Goal: Information Seeking & Learning: Learn about a topic

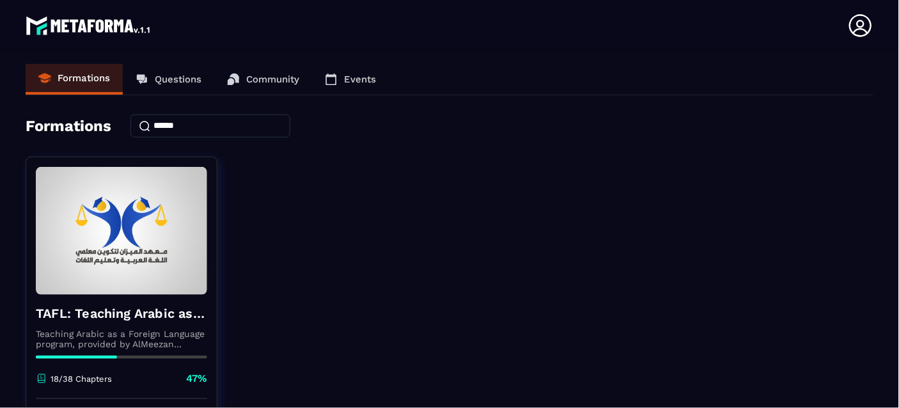
drag, startPoint x: 0, startPoint y: 0, endPoint x: 382, endPoint y: 272, distance: 469.0
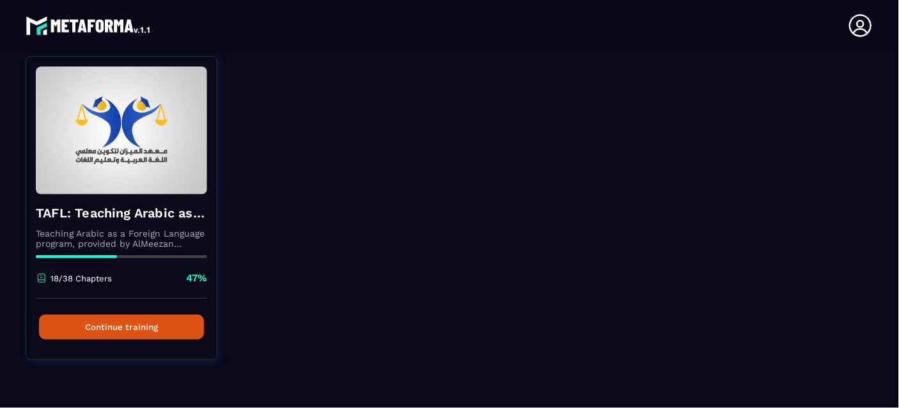
scroll to position [104, 0]
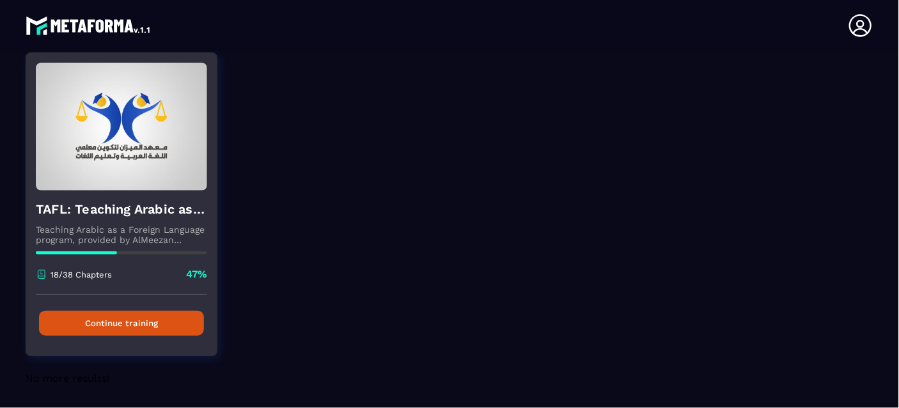
click at [91, 319] on button "Continue training" at bounding box center [121, 323] width 165 height 25
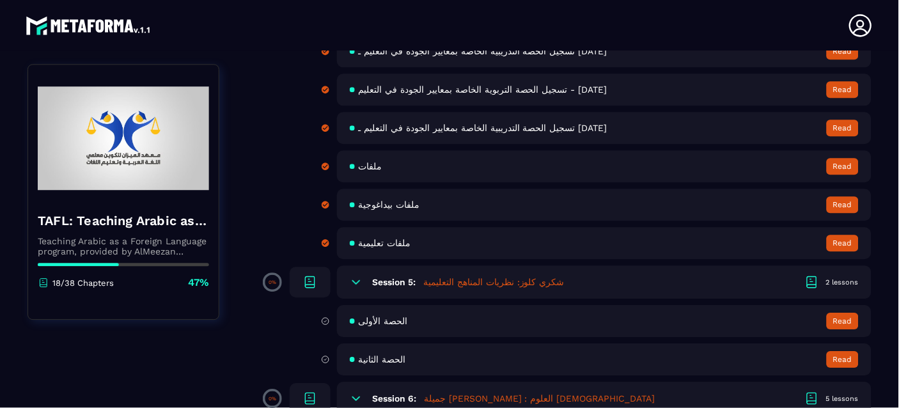
scroll to position [656, 0]
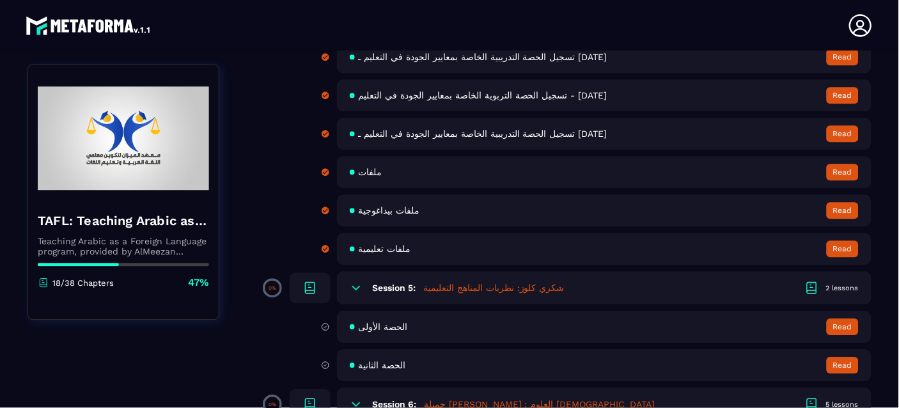
click at [450, 279] on div "Session 5: [PERSON_NAME]: نظریات المناھج [DEMOGRAPHIC_DATA] 2 lessons" at bounding box center [604, 287] width 535 height 33
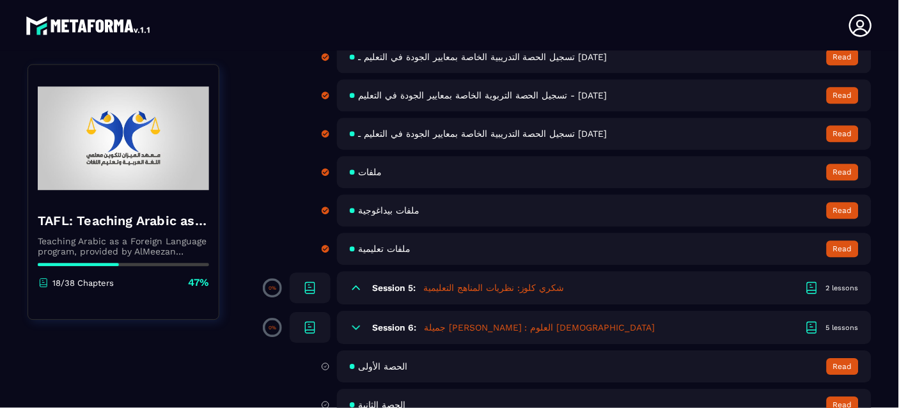
click at [450, 279] on div "Session 5: [PERSON_NAME]: نظریات المناھج [DEMOGRAPHIC_DATA] 2 lessons" at bounding box center [604, 287] width 535 height 33
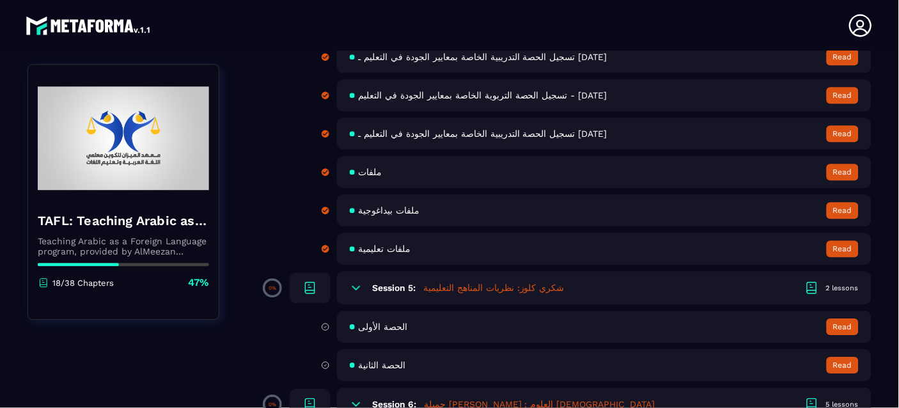
click at [840, 320] on div "الحصة الأولى Read" at bounding box center [604, 327] width 535 height 32
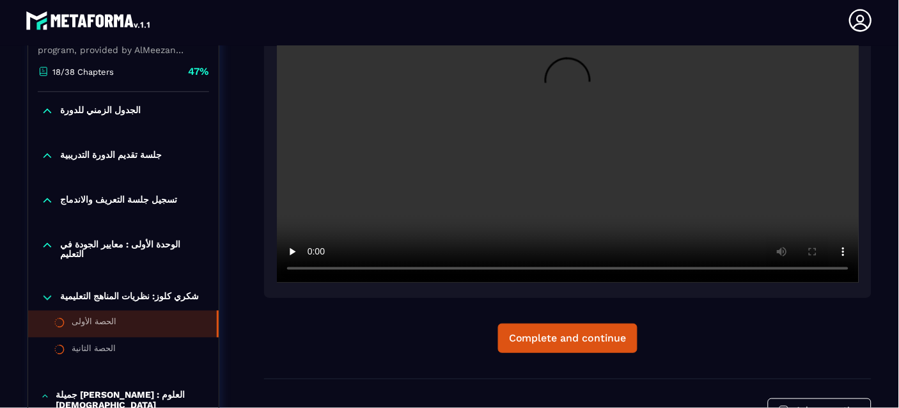
scroll to position [343, 0]
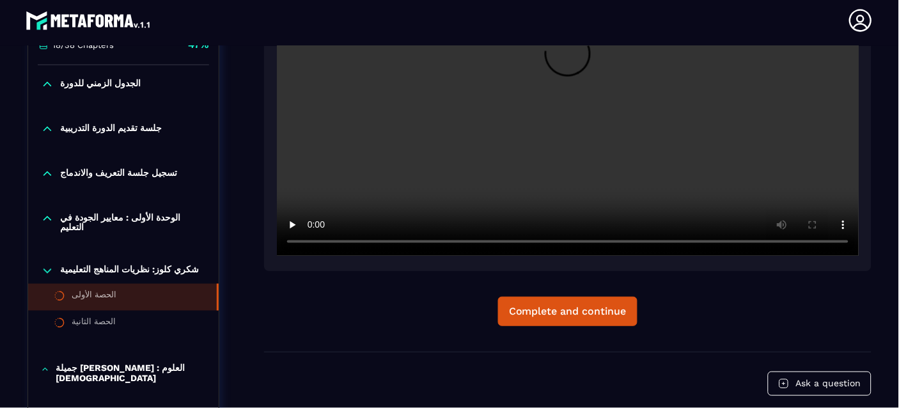
click at [148, 222] on p "الوحدة الأولى : معايير الجودة في التعليم" at bounding box center [133, 222] width 146 height 20
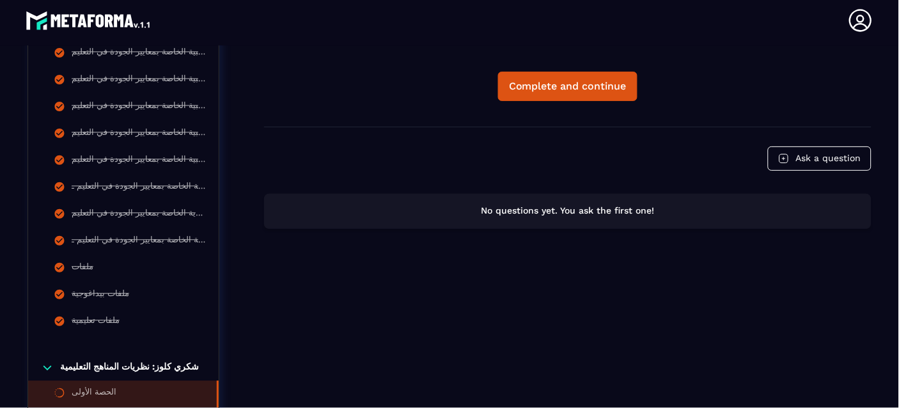
scroll to position [611, 0]
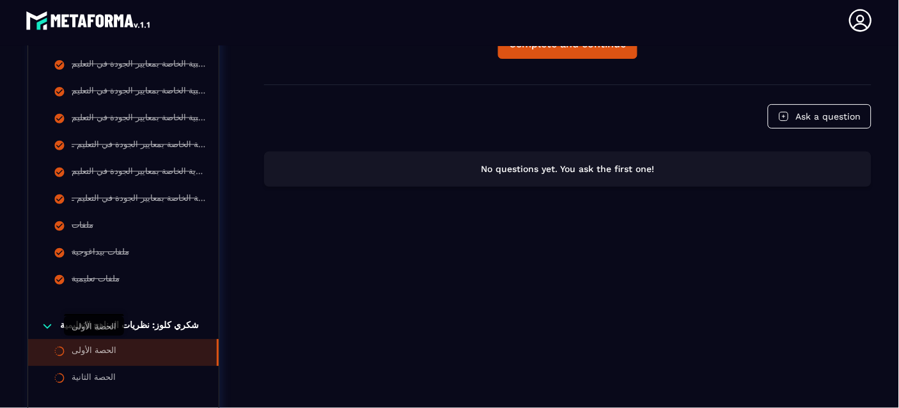
click at [90, 345] on div "الحصة الأولى" at bounding box center [94, 352] width 45 height 14
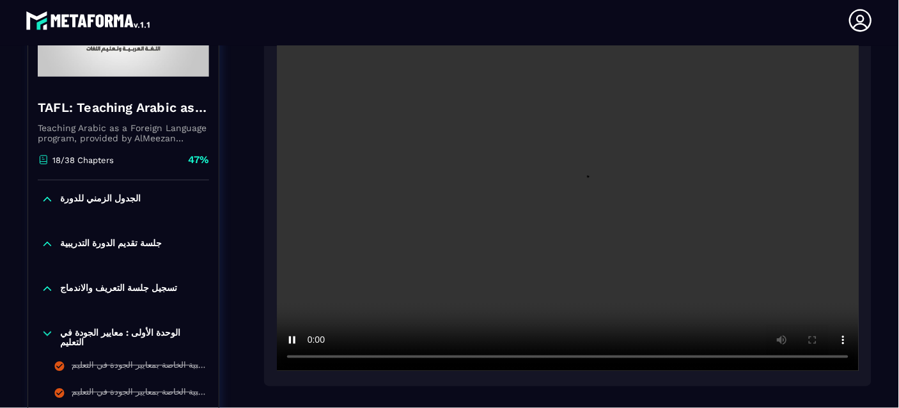
scroll to position [226, 0]
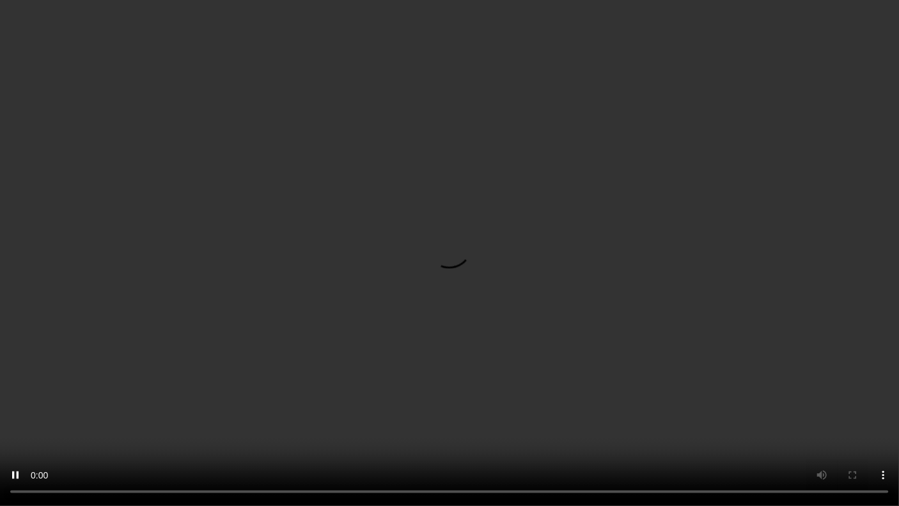
click at [579, 407] on video at bounding box center [449, 253] width 899 height 506
